Goal: Information Seeking & Learning: Learn about a topic

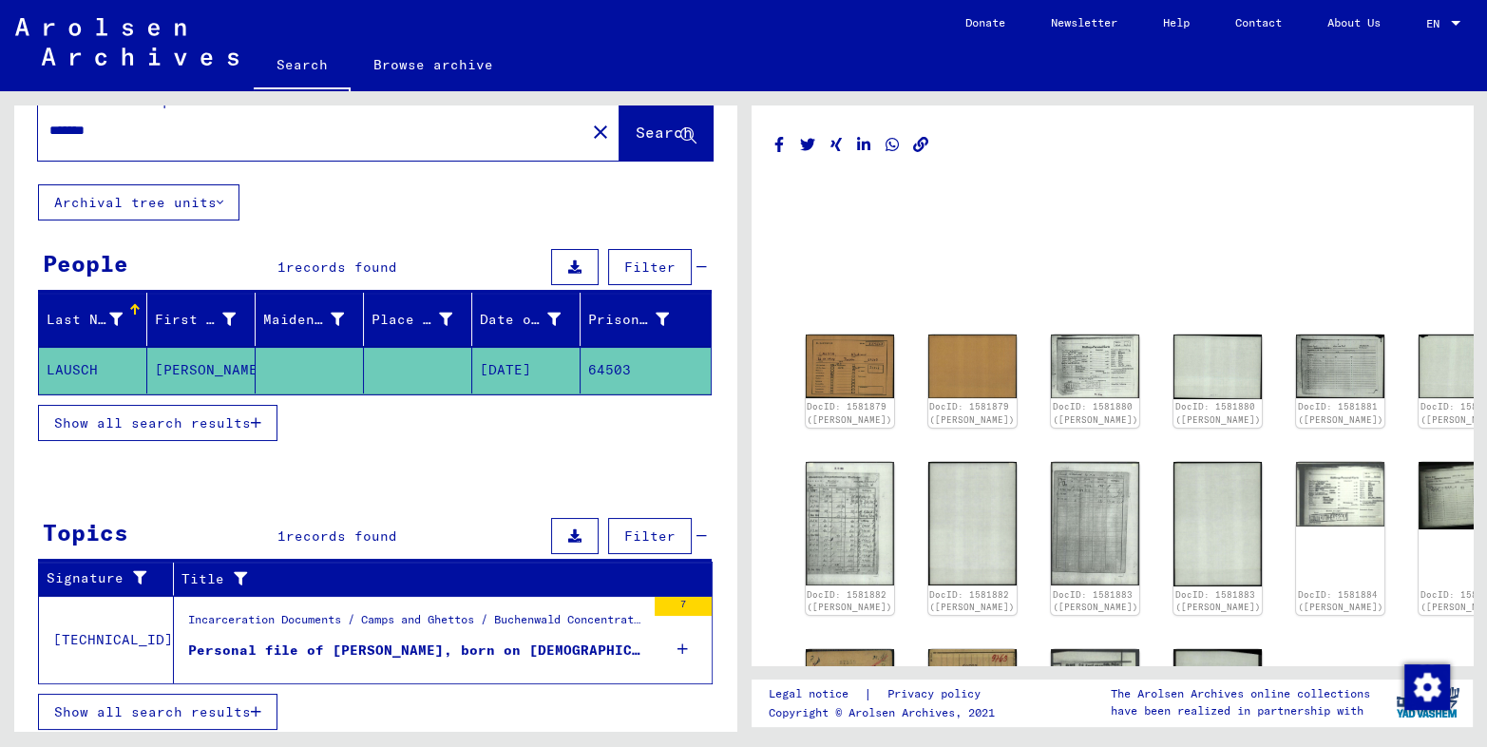
scroll to position [39, 0]
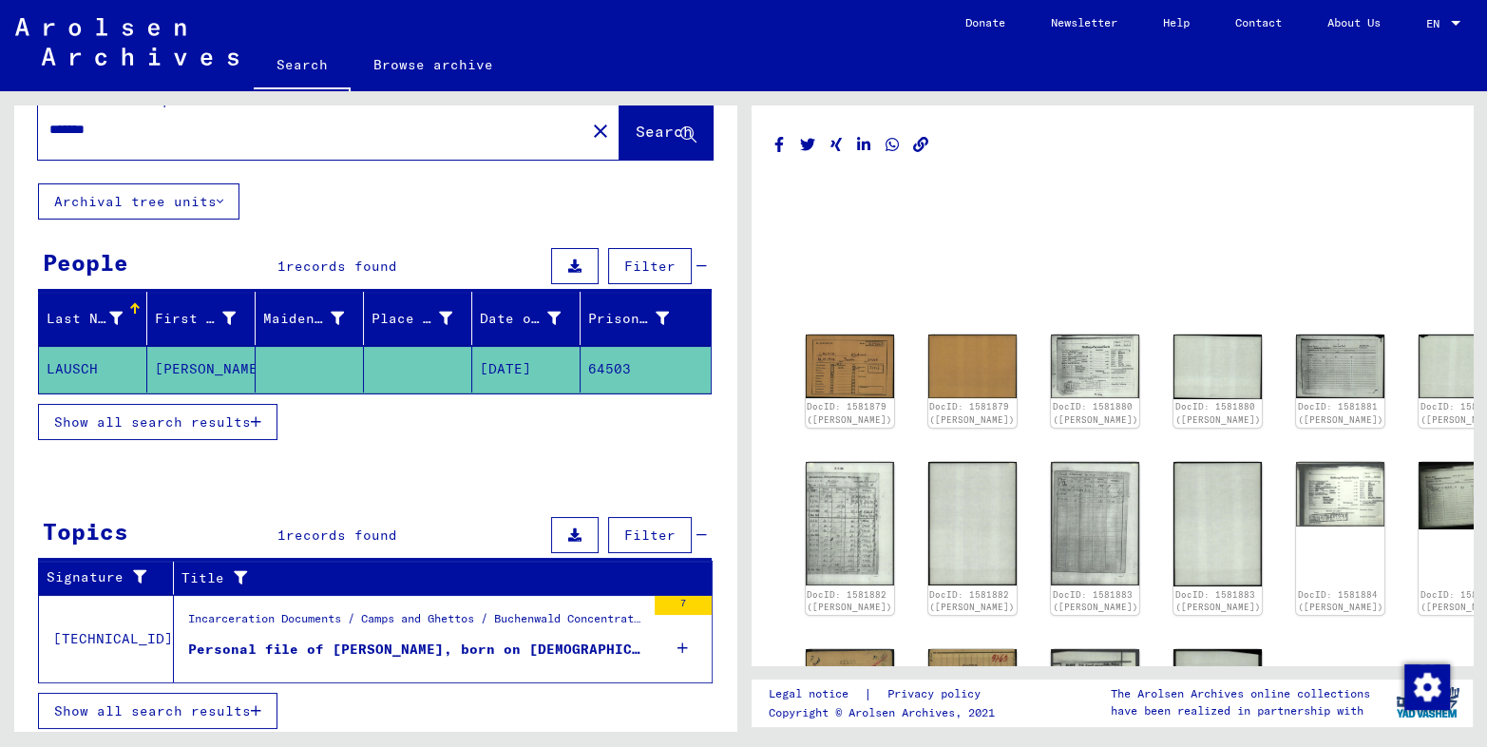
click at [446, 647] on div "Personal file of [PERSON_NAME], born on [DEMOGRAPHIC_DATA]" at bounding box center [416, 649] width 457 height 20
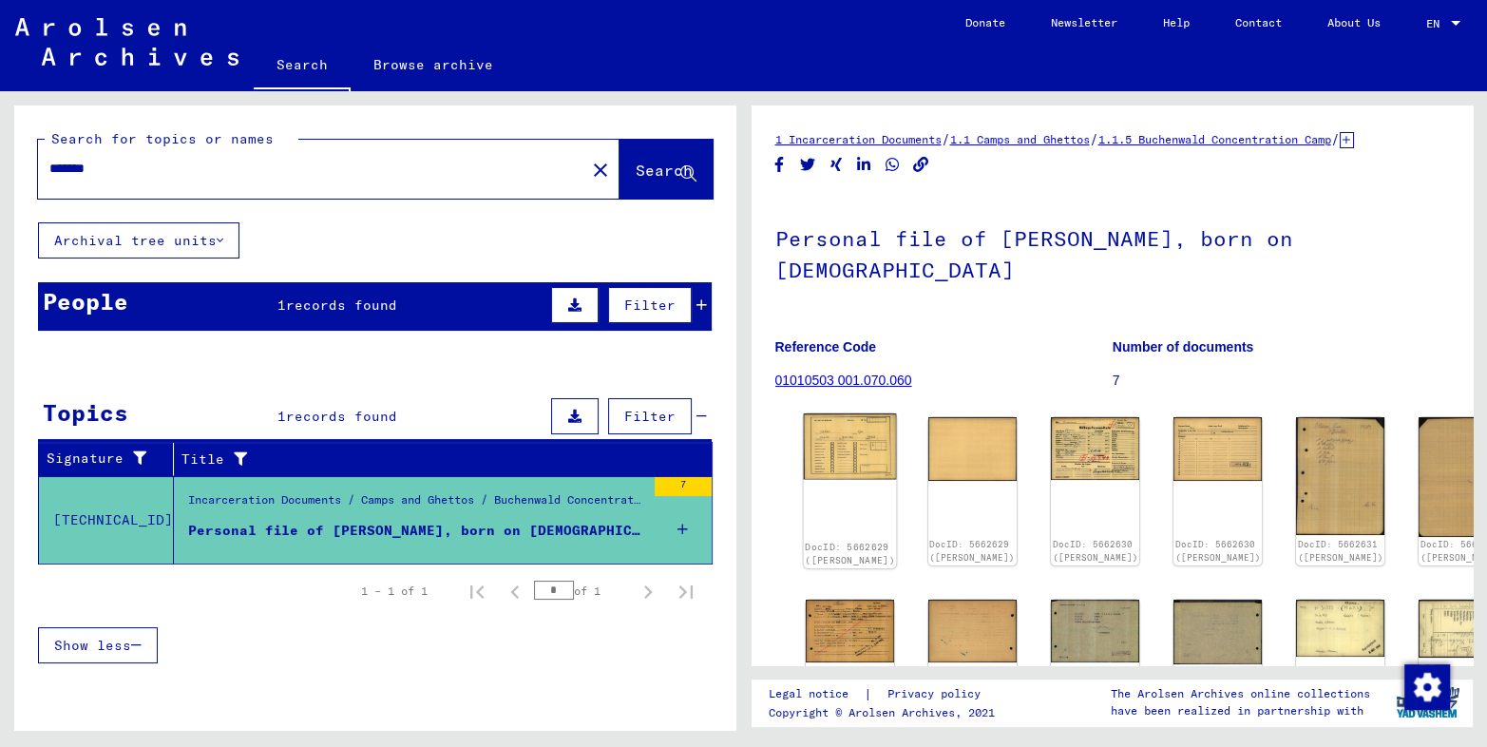
click at [851, 414] on img at bounding box center [849, 446] width 93 height 67
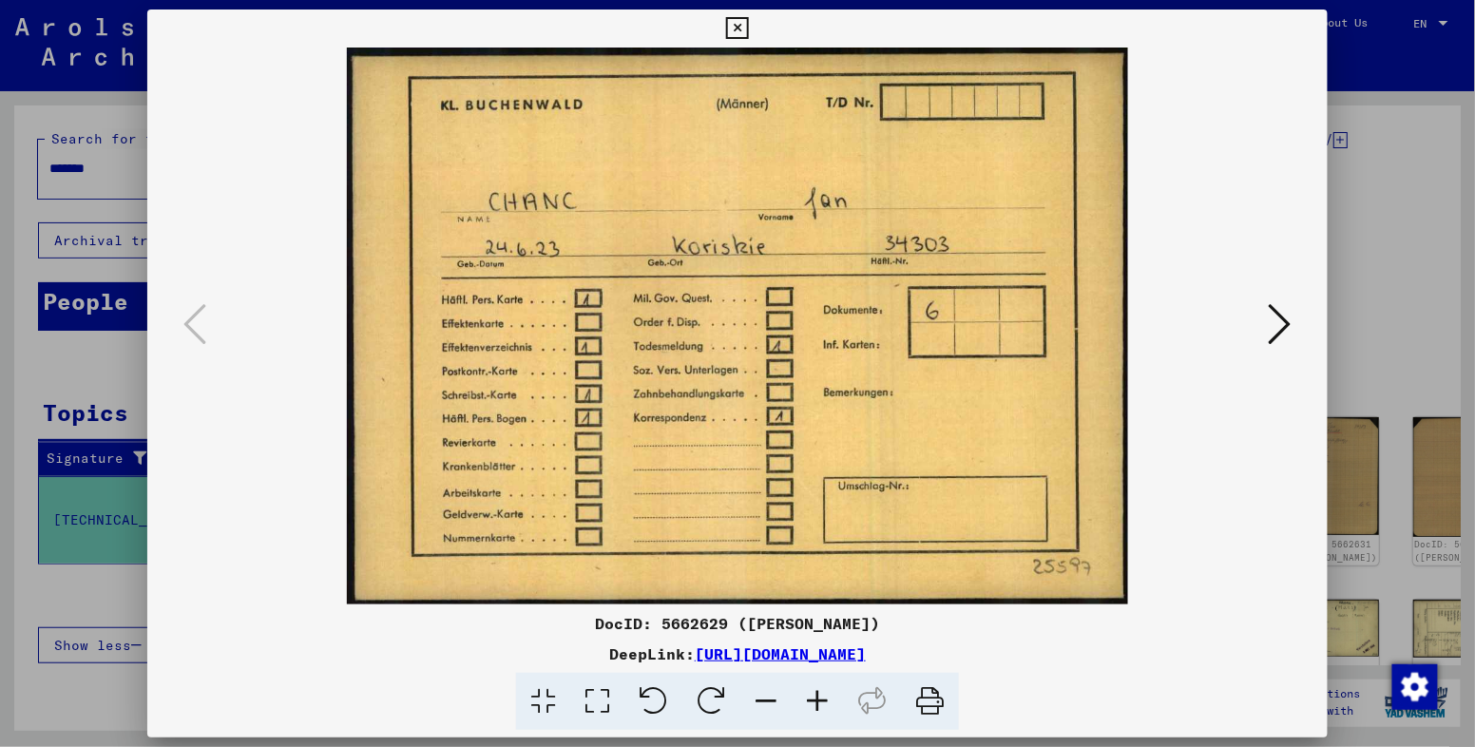
click at [1284, 322] on icon at bounding box center [1279, 324] width 23 height 46
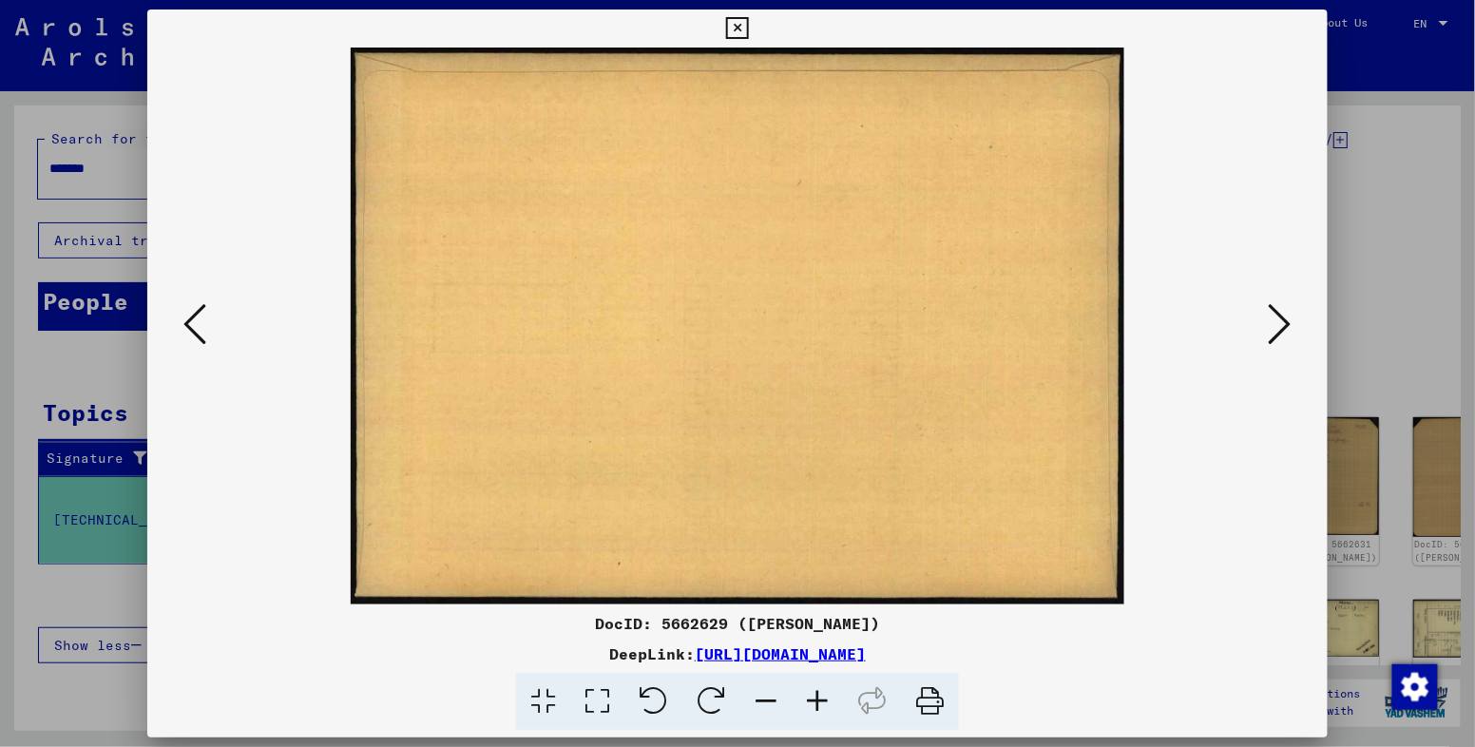
click at [1284, 322] on icon at bounding box center [1279, 324] width 23 height 46
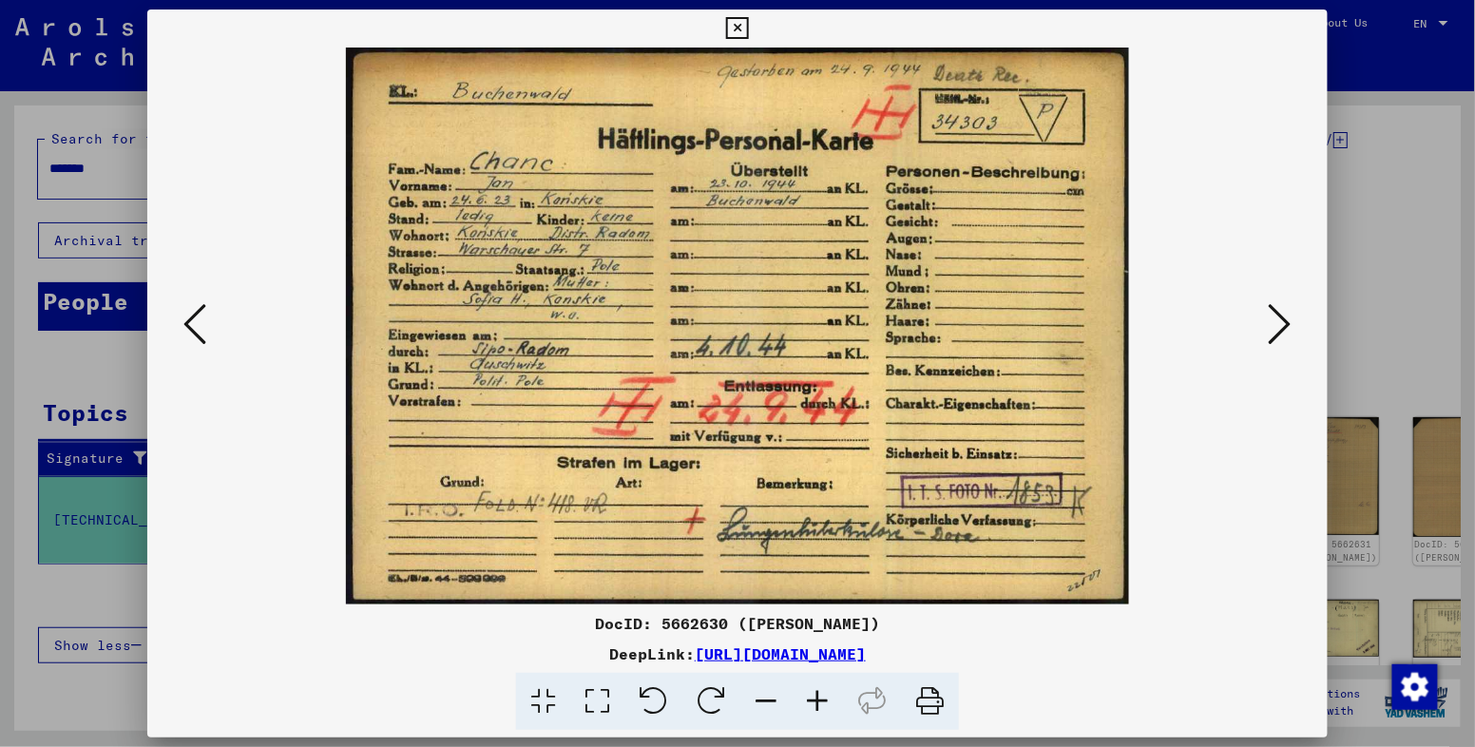
click at [1284, 322] on icon at bounding box center [1279, 324] width 23 height 46
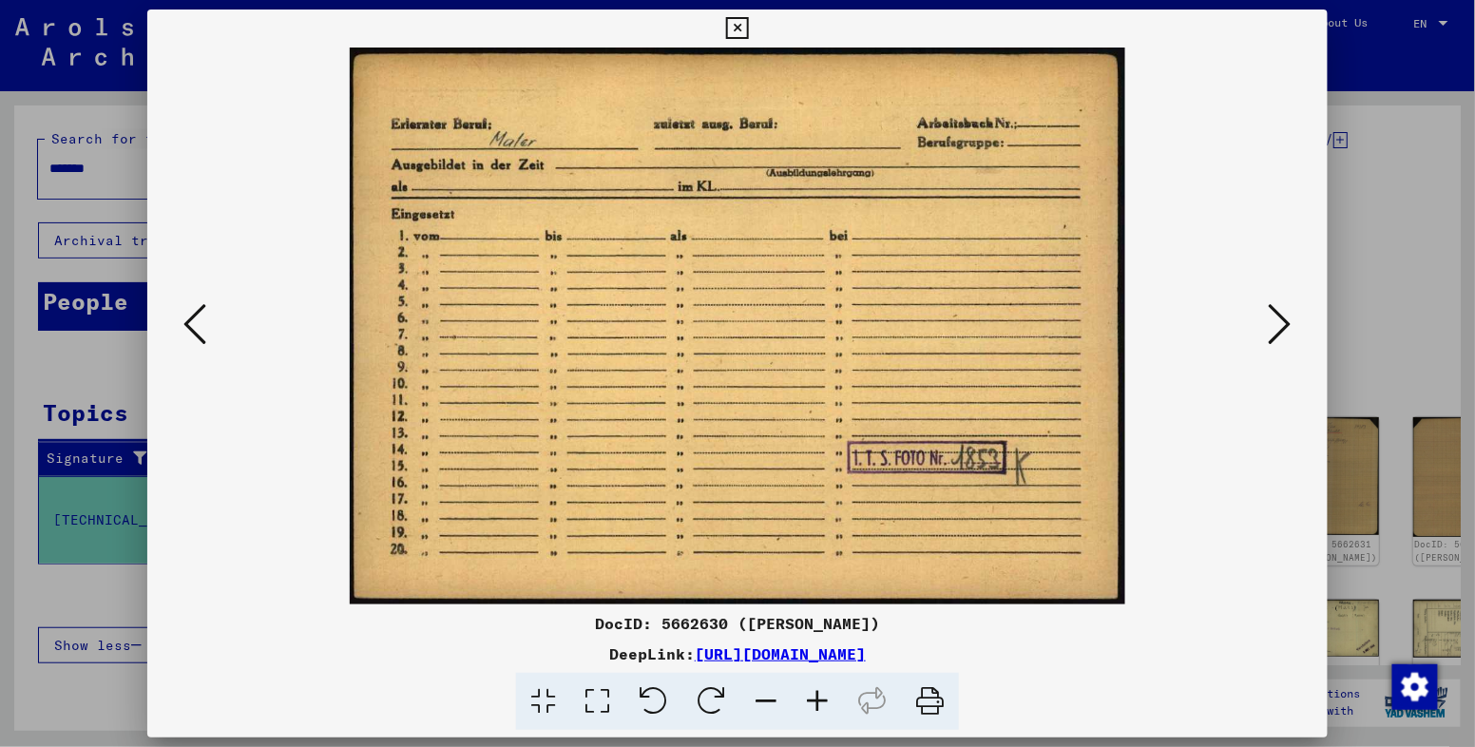
click at [1284, 322] on icon at bounding box center [1279, 324] width 23 height 46
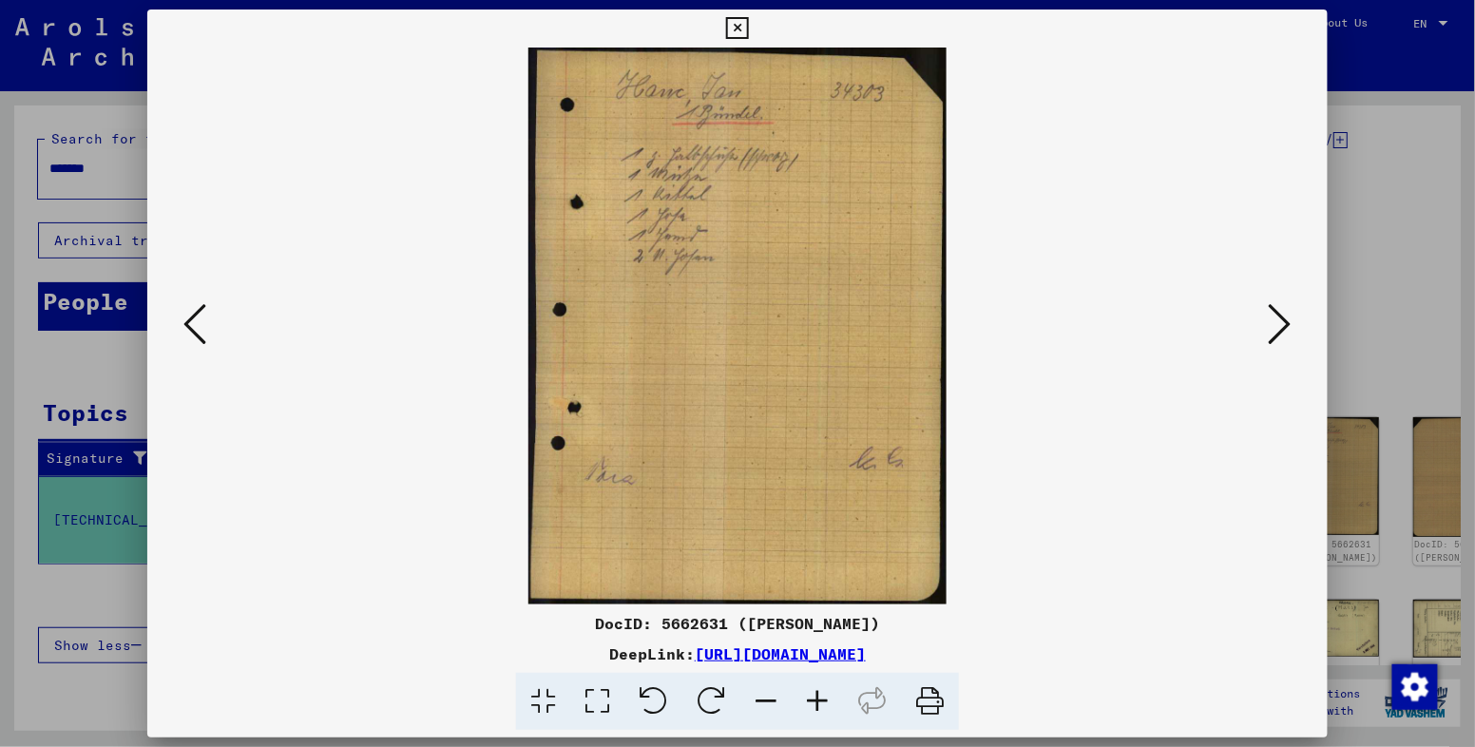
click at [1284, 322] on icon at bounding box center [1279, 324] width 23 height 46
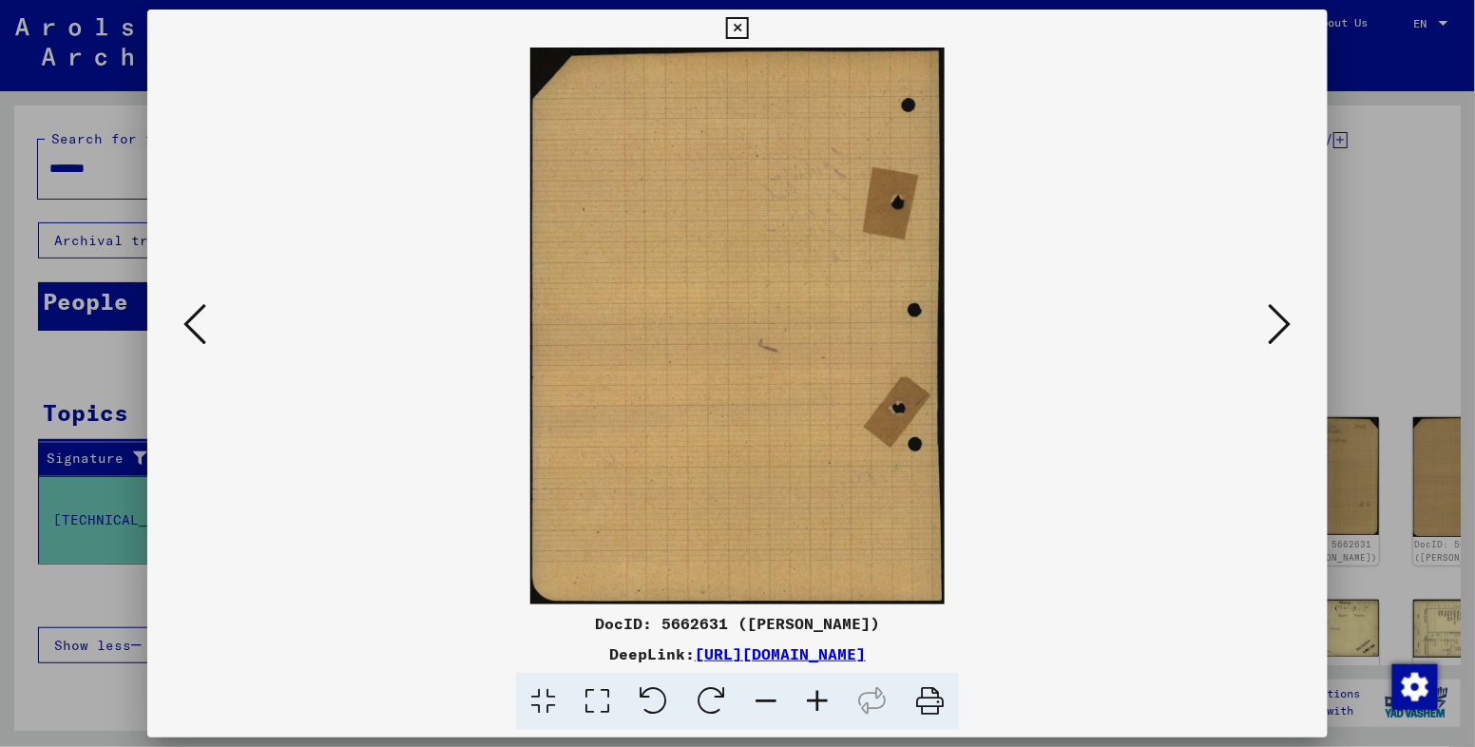
click at [1284, 322] on icon at bounding box center [1279, 324] width 23 height 46
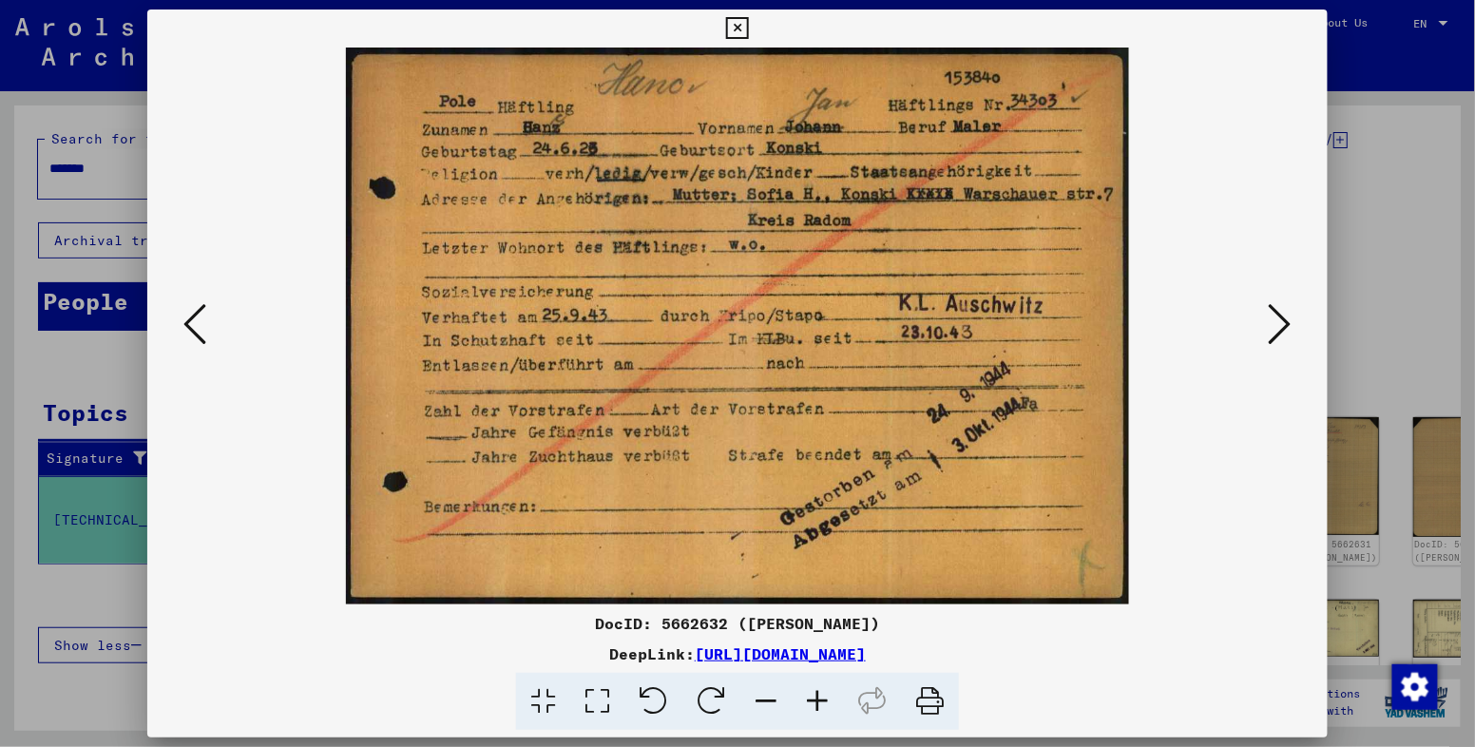
click at [1284, 322] on icon at bounding box center [1279, 324] width 23 height 46
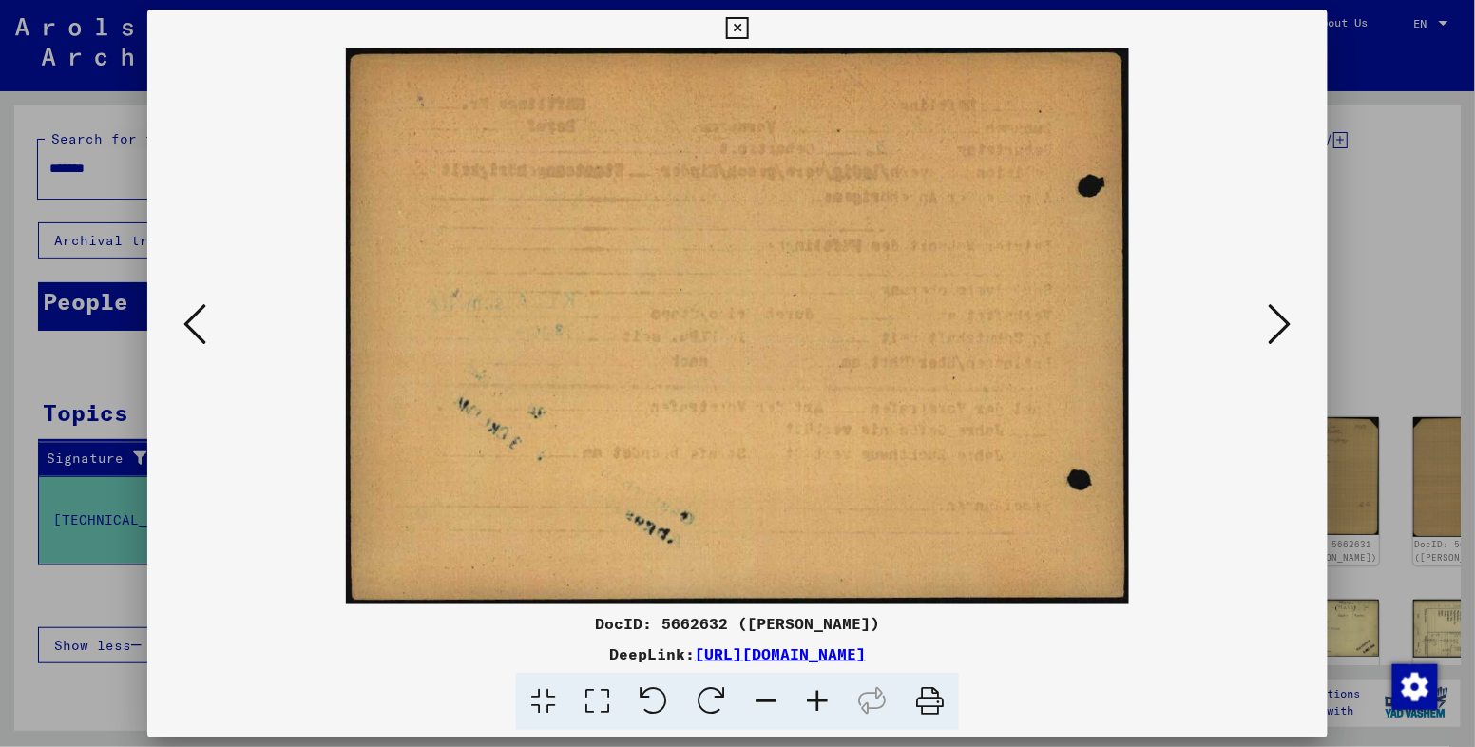
click at [1284, 322] on icon at bounding box center [1279, 324] width 23 height 46
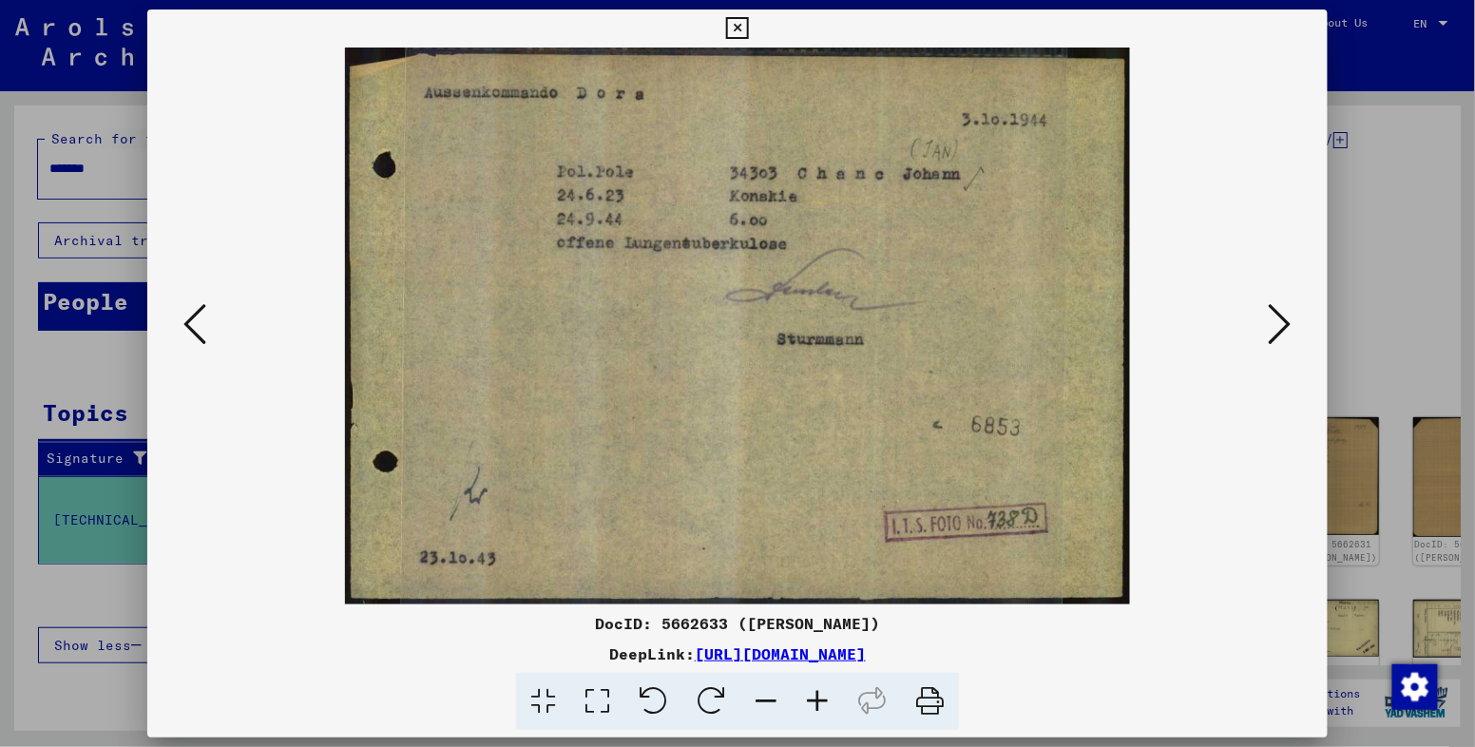
click at [1284, 322] on icon at bounding box center [1279, 324] width 23 height 46
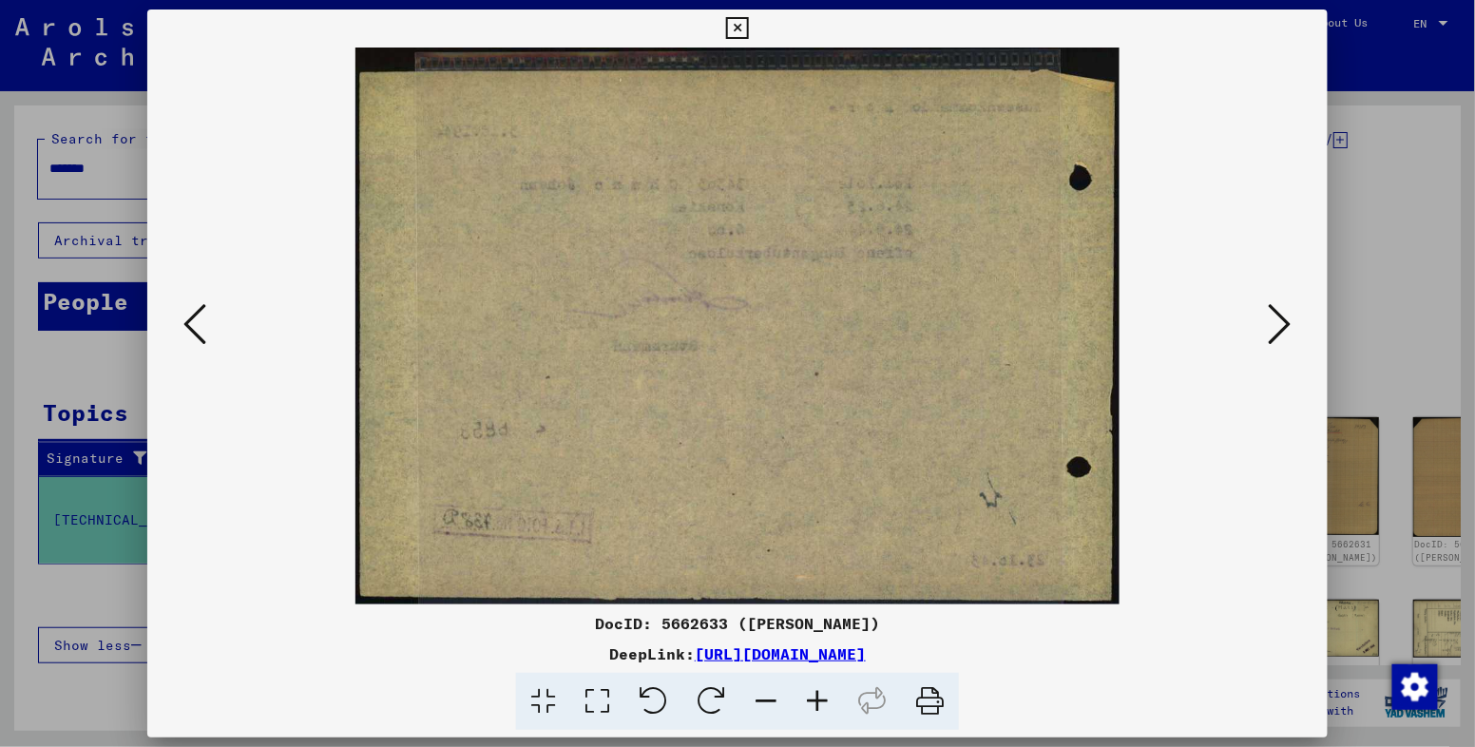
click at [1284, 322] on icon at bounding box center [1279, 324] width 23 height 46
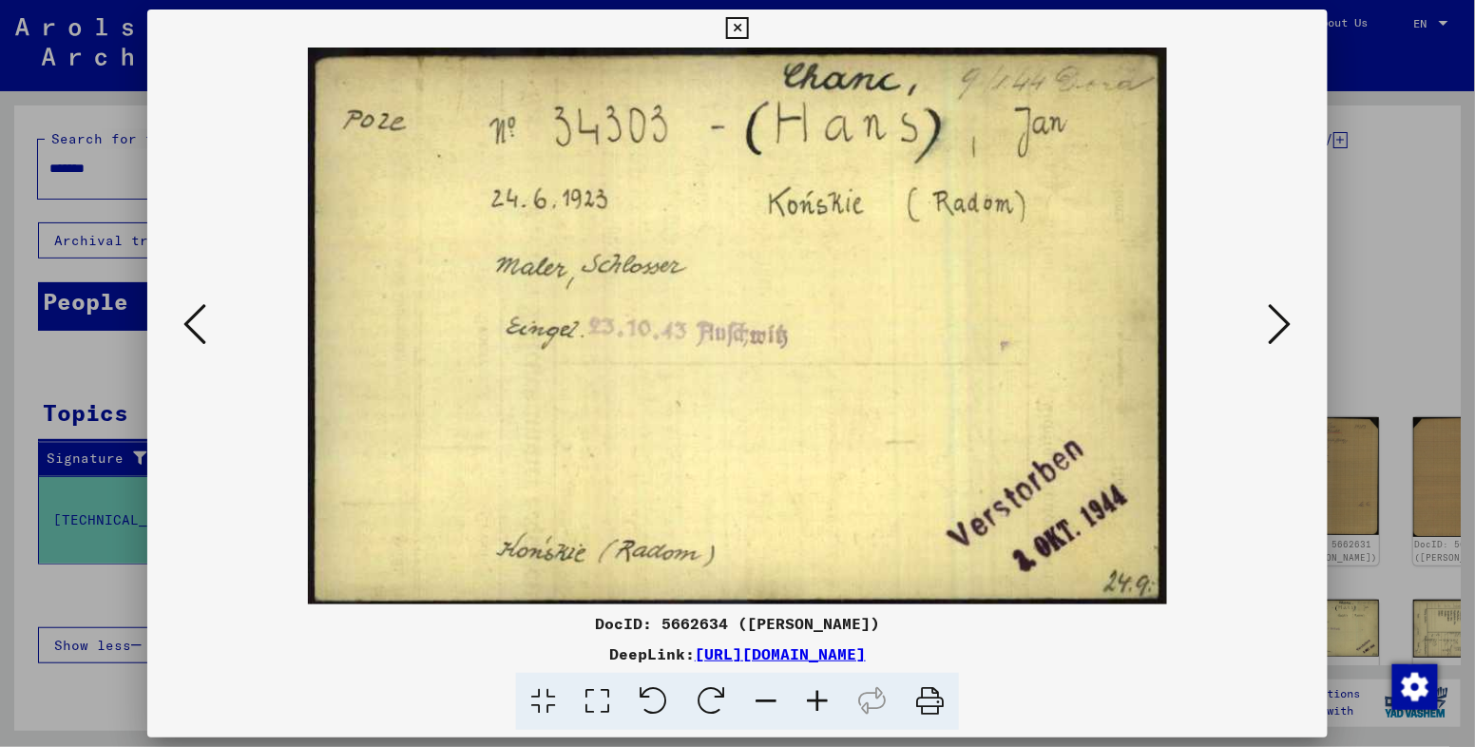
click at [1284, 322] on icon at bounding box center [1279, 324] width 23 height 46
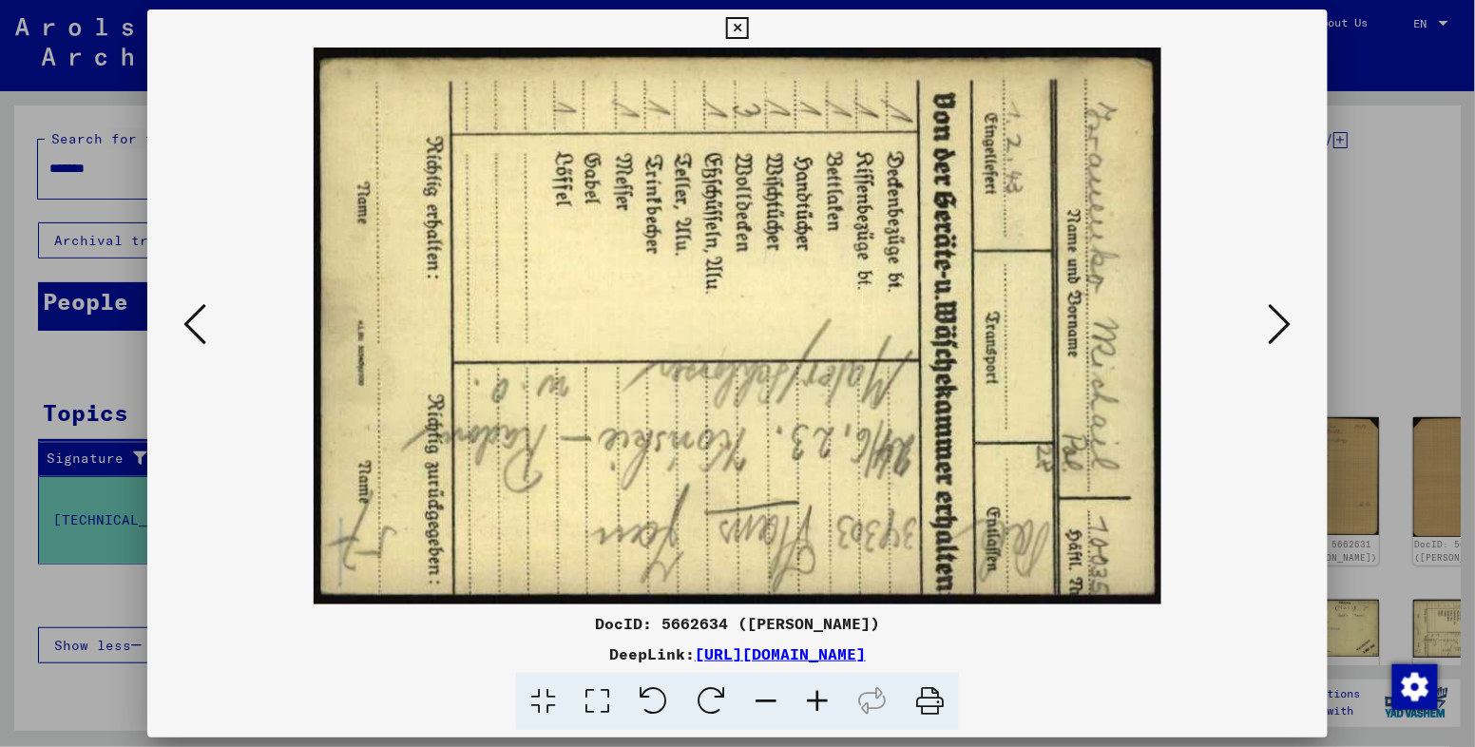
click at [1284, 322] on icon at bounding box center [1279, 324] width 23 height 46
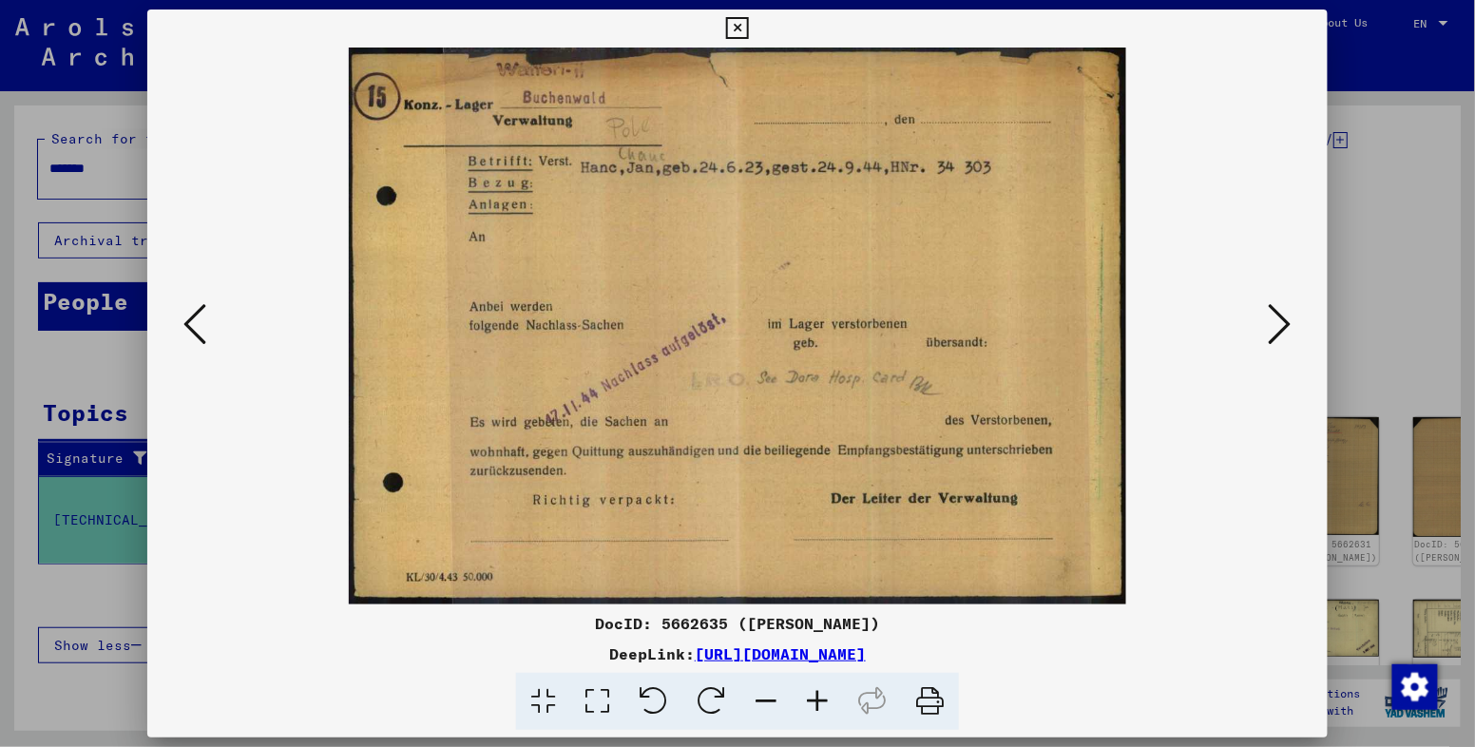
click at [1284, 322] on icon at bounding box center [1279, 324] width 23 height 46
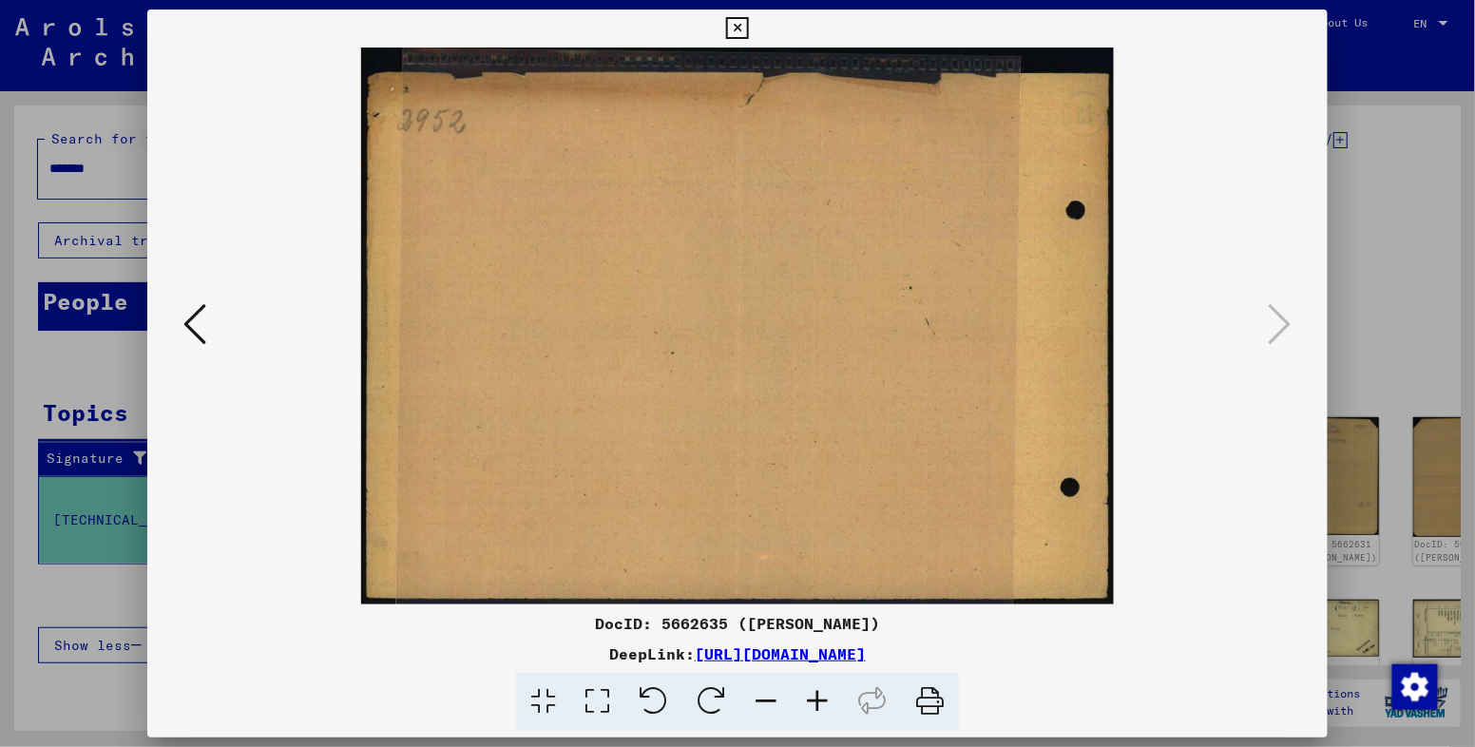
click at [1427, 53] on div at bounding box center [737, 373] width 1475 height 747
